Goal: Task Accomplishment & Management: Manage account settings

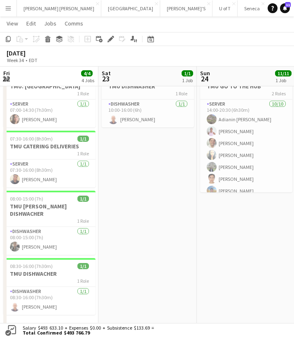
scroll to position [0, 283]
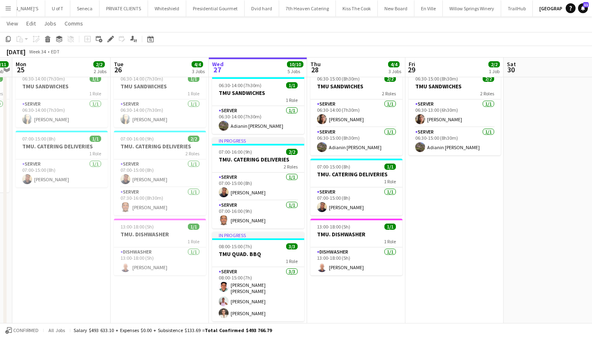
click at [7, 10] on app-icon "Menu" at bounding box center [8, 8] width 7 height 7
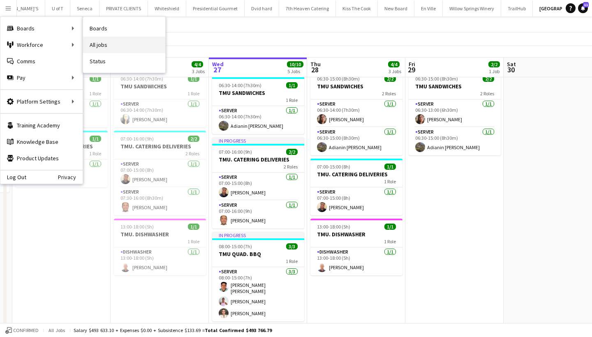
click at [117, 46] on link "All jobs" at bounding box center [124, 45] width 82 height 16
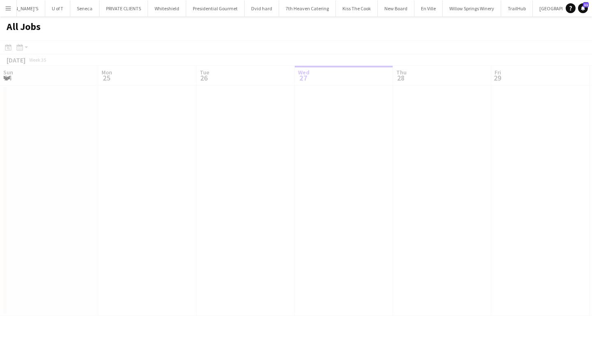
scroll to position [0, 197]
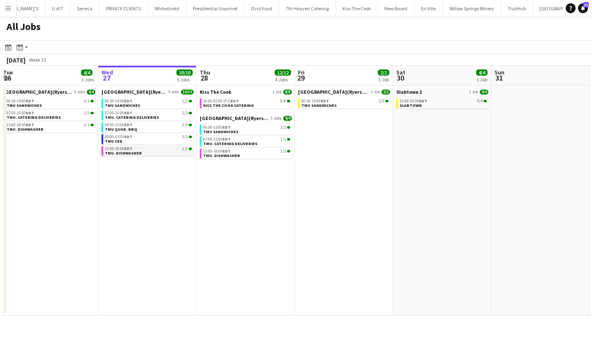
click at [174, 149] on div "13:00-18:00 EDT 1/1" at bounding box center [148, 149] width 87 height 4
click at [254, 153] on div "13:00-18:00 EDT 1/1" at bounding box center [246, 151] width 87 height 4
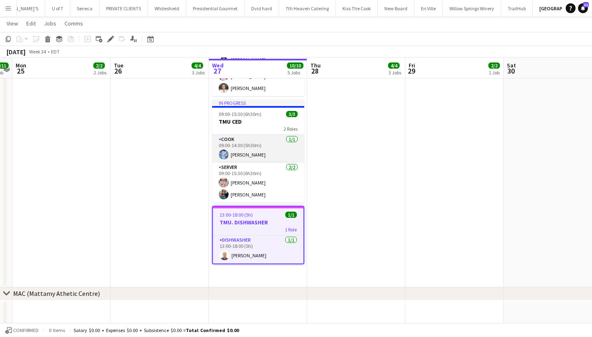
scroll to position [253, 0]
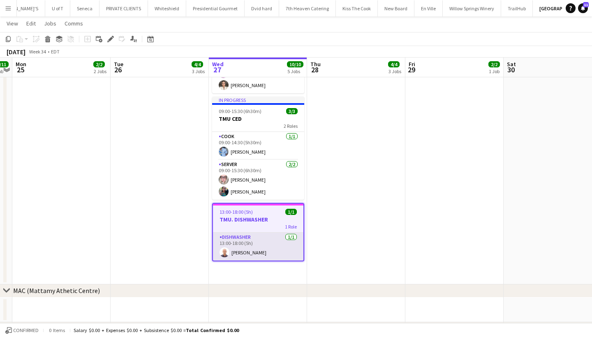
click at [248, 249] on app-card-role "DISHWASHER 1/1 13:00-18:00 (5h) Walfrido Mesa" at bounding box center [258, 247] width 91 height 28
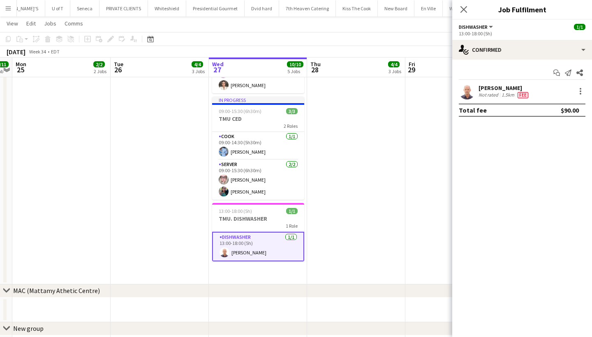
click at [248, 249] on app-card-role "DISHWASHER 1/1 13:00-18:00 (5h) Walfrido Mesa" at bounding box center [258, 247] width 92 height 30
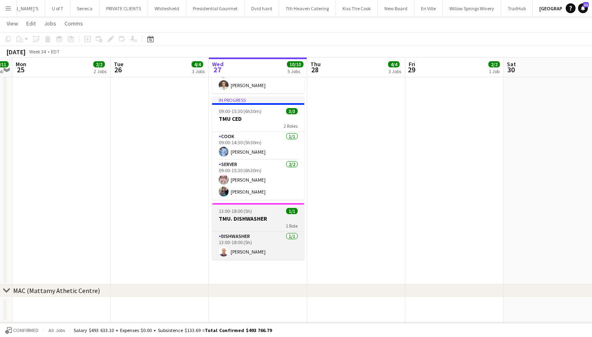
click at [242, 208] on span "13:00-18:00 (5h)" at bounding box center [235, 211] width 33 height 6
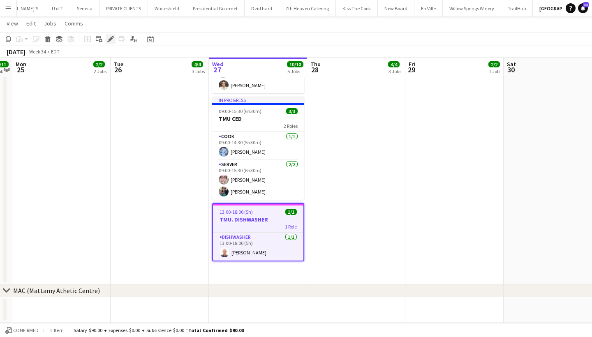
click at [108, 39] on icon "Edit" at bounding box center [110, 39] width 7 height 7
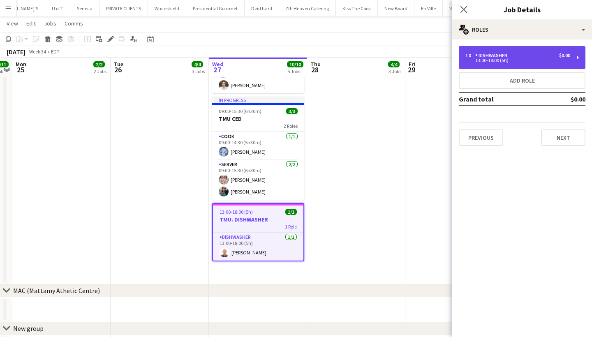
click at [490, 61] on div "13:00-18:00 (5h)" at bounding box center [518, 60] width 105 height 4
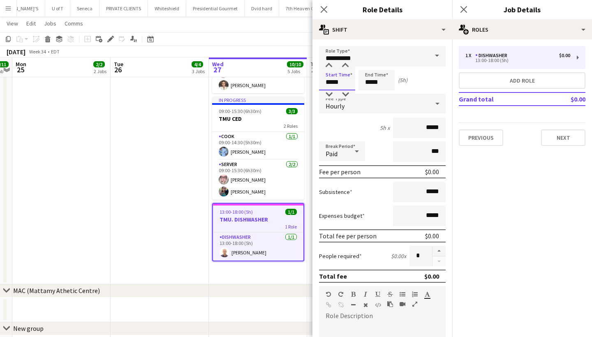
click at [351, 82] on input "*****" at bounding box center [337, 80] width 36 height 21
click at [329, 94] on div at bounding box center [329, 95] width 16 height 8
type input "*****"
click at [329, 94] on div at bounding box center [329, 95] width 16 height 8
click at [463, 7] on icon "Close pop-in" at bounding box center [464, 9] width 8 height 8
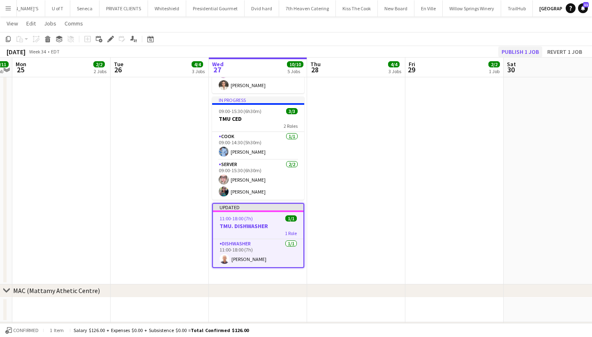
click at [519, 52] on button "Publish 1 job" at bounding box center [521, 51] width 44 height 11
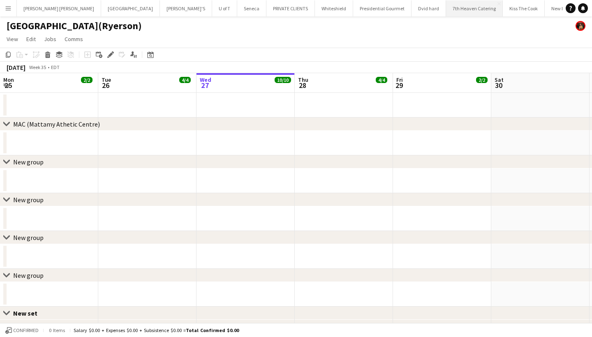
scroll to position [0, 283]
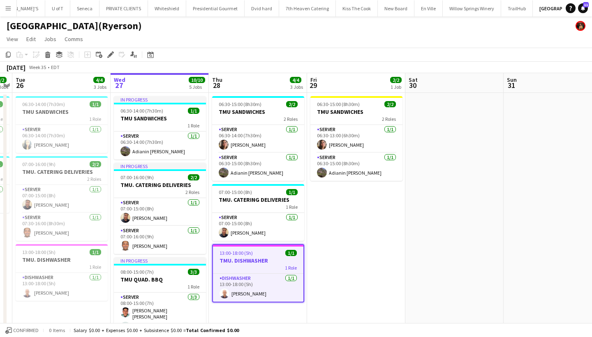
click at [252, 256] on span "13:00-18:00 (5h)" at bounding box center [236, 253] width 33 height 6
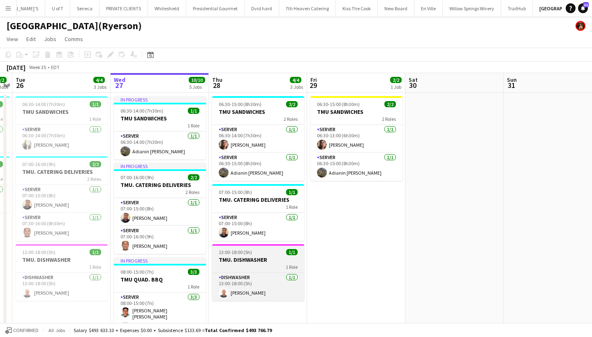
click at [252, 256] on app-job-card "13:00-18:00 (5h) 1/1 TMU. DISHWASHER 1 Role DISHWASHER [DATE] 13:00-18:00 (5h) …" at bounding box center [258, 272] width 92 height 57
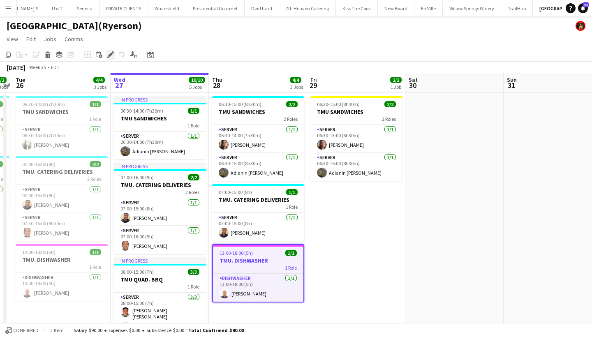
click at [107, 55] on div "Edit" at bounding box center [111, 55] width 10 height 10
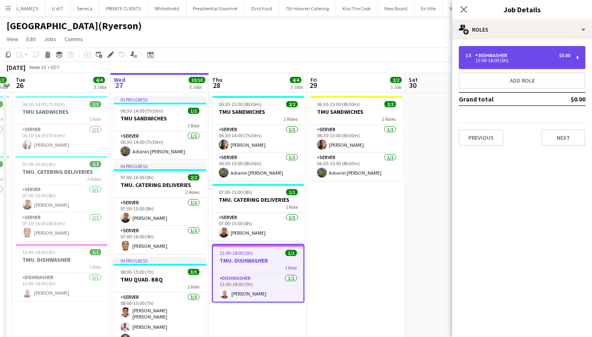
click at [518, 58] on div "1 x DISHWASHER $0.00" at bounding box center [518, 56] width 105 height 6
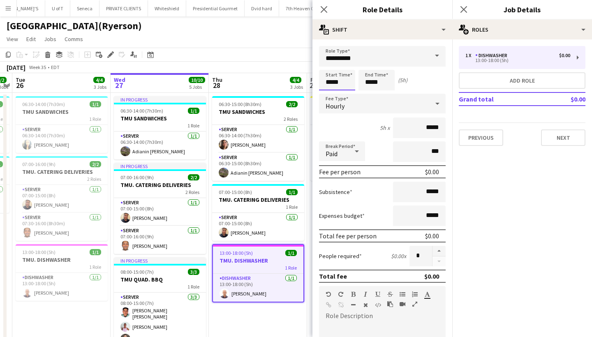
click at [349, 80] on input "*****" at bounding box center [337, 80] width 36 height 21
click at [328, 95] on div at bounding box center [329, 95] width 16 height 8
type input "*****"
click at [328, 95] on div at bounding box center [329, 95] width 16 height 8
click at [465, 7] on icon "Close pop-in" at bounding box center [464, 9] width 8 height 8
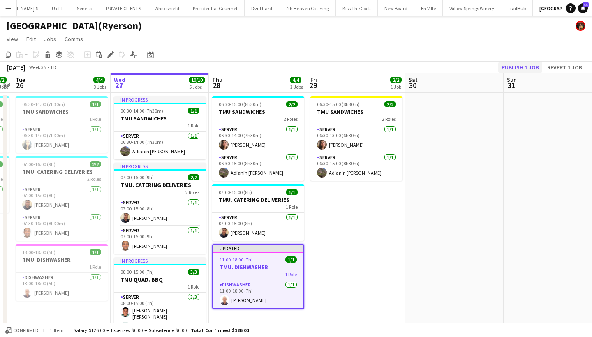
click at [522, 65] on button "Publish 1 job" at bounding box center [521, 67] width 44 height 11
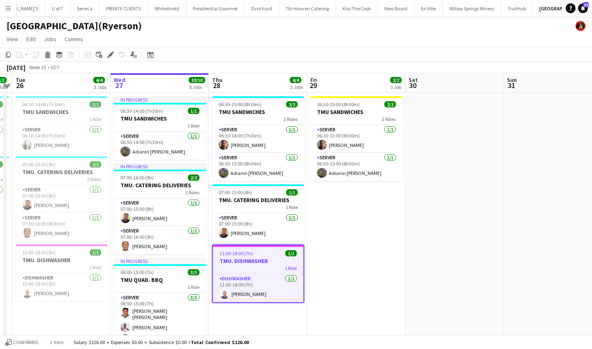
click at [9, 10] on app-icon "Menu" at bounding box center [8, 8] width 7 height 7
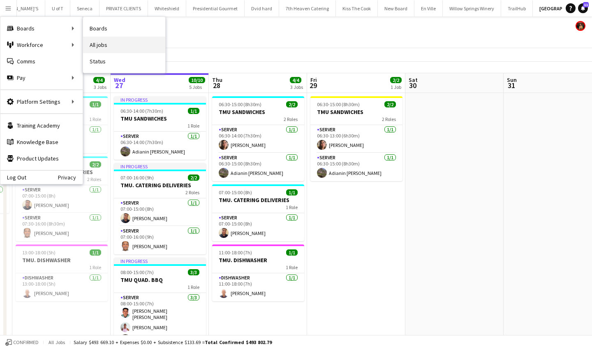
click at [111, 43] on link "All jobs" at bounding box center [124, 45] width 82 height 16
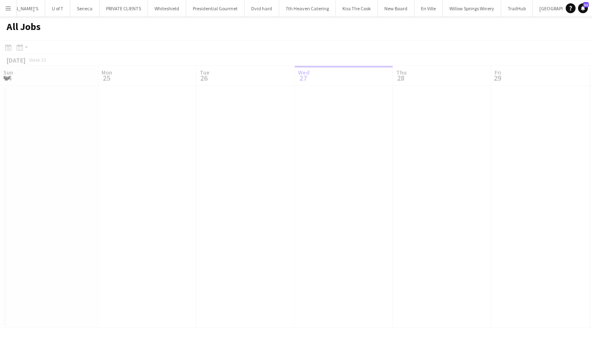
scroll to position [0, 197]
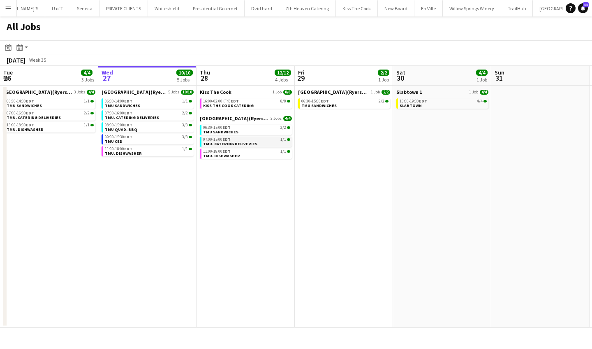
click at [232, 142] on span "TMU. CATERING DELIVERIES" at bounding box center [230, 143] width 54 height 5
